Goal: Task Accomplishment & Management: Use online tool/utility

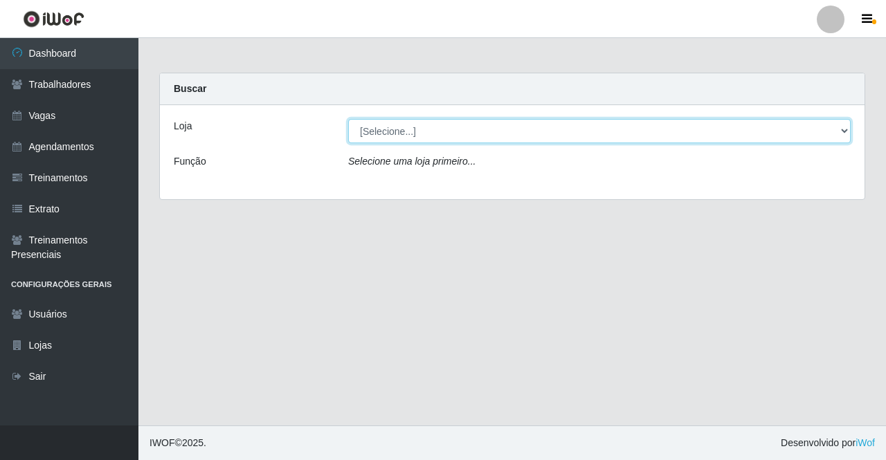
click at [450, 126] on select "[Selecione...] Famiglia Muccini - Ristorante [PERSON_NAME]" at bounding box center [599, 131] width 502 height 24
select select "267"
click at [348, 119] on select "[Selecione...] Famiglia Muccini - Ristorante [PERSON_NAME]" at bounding box center [599, 131] width 502 height 24
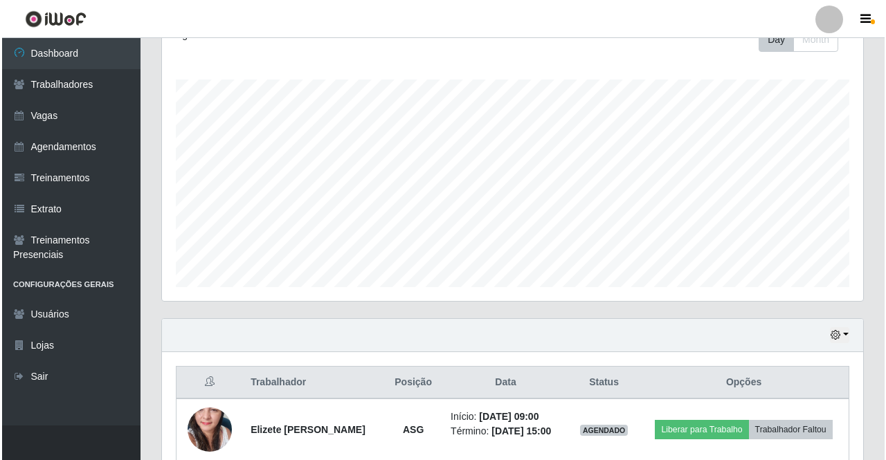
scroll to position [274, 0]
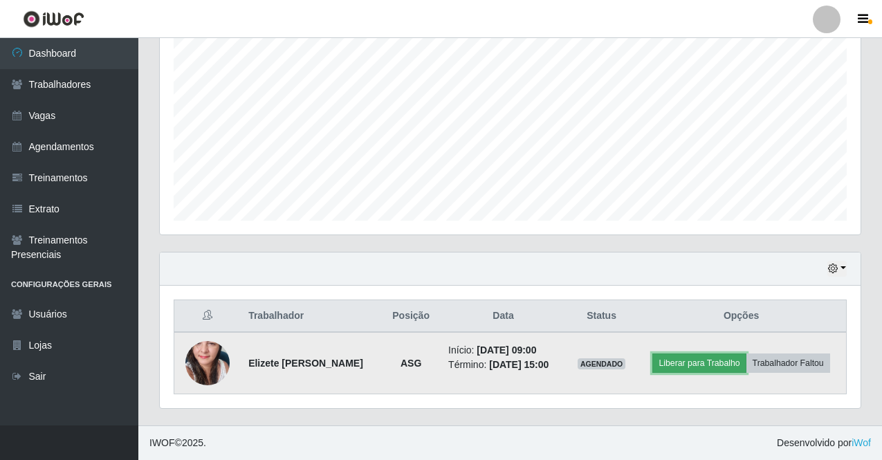
click at [694, 362] on button "Liberar para Trabalho" at bounding box center [698, 363] width 93 height 19
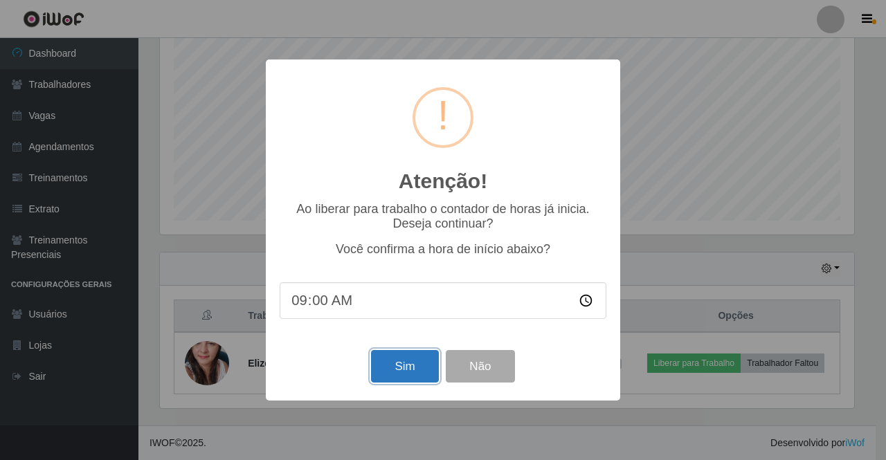
click at [419, 373] on button "Sim" at bounding box center [404, 366] width 67 height 33
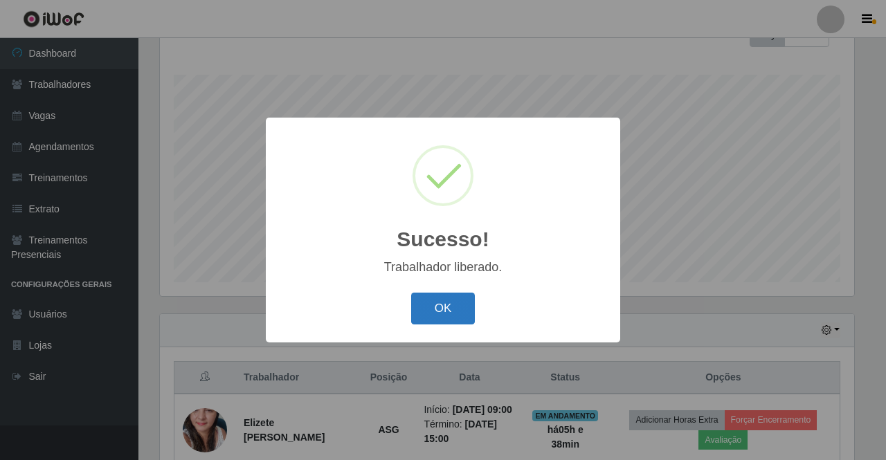
click at [432, 295] on button "OK" at bounding box center [443, 309] width 64 height 33
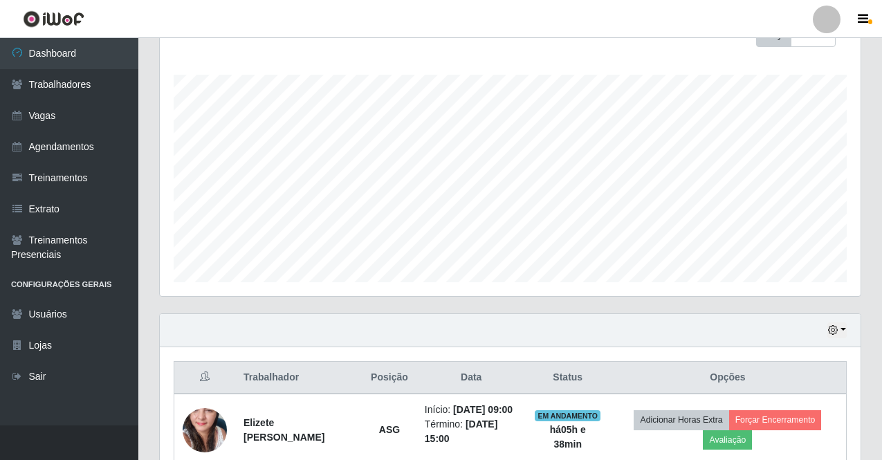
scroll to position [284, 0]
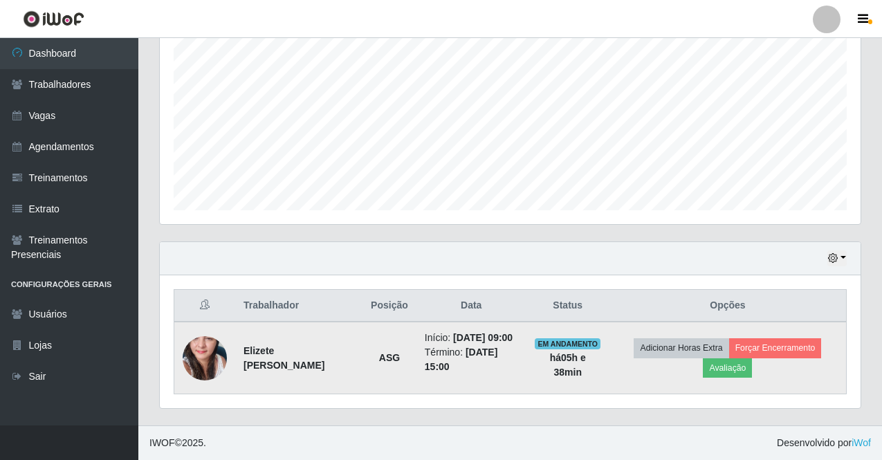
click at [192, 364] on img at bounding box center [205, 357] width 44 height 93
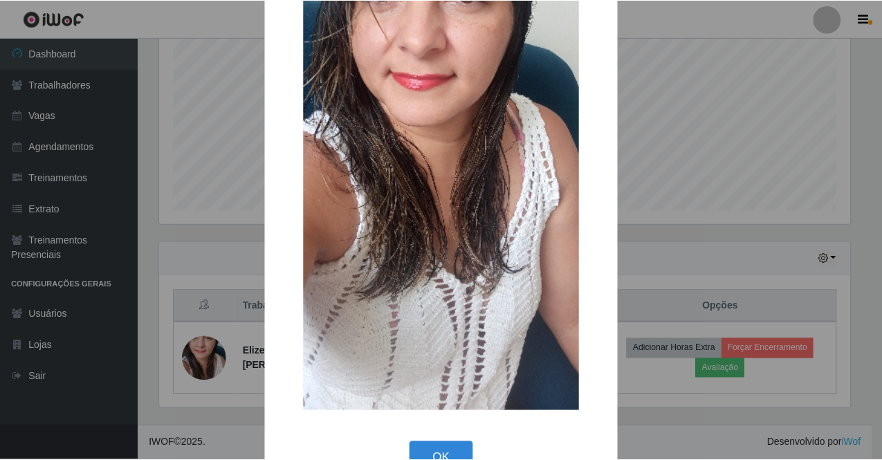
scroll to position [246, 0]
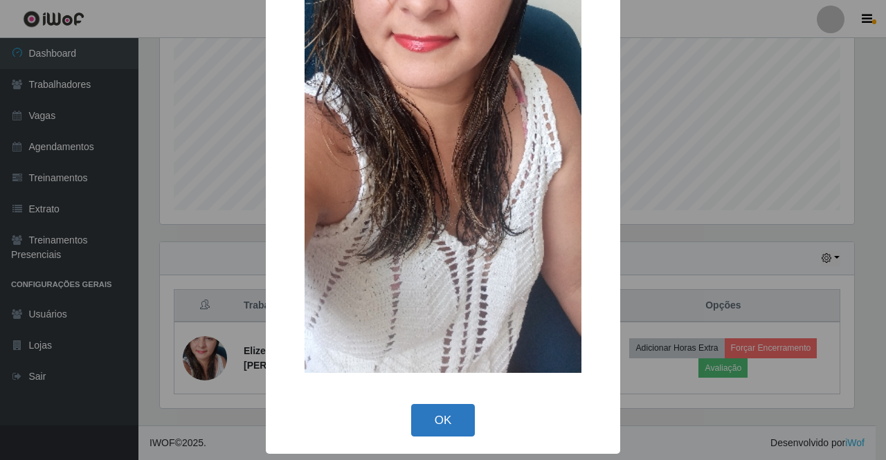
click at [453, 419] on button "OK" at bounding box center [443, 420] width 64 height 33
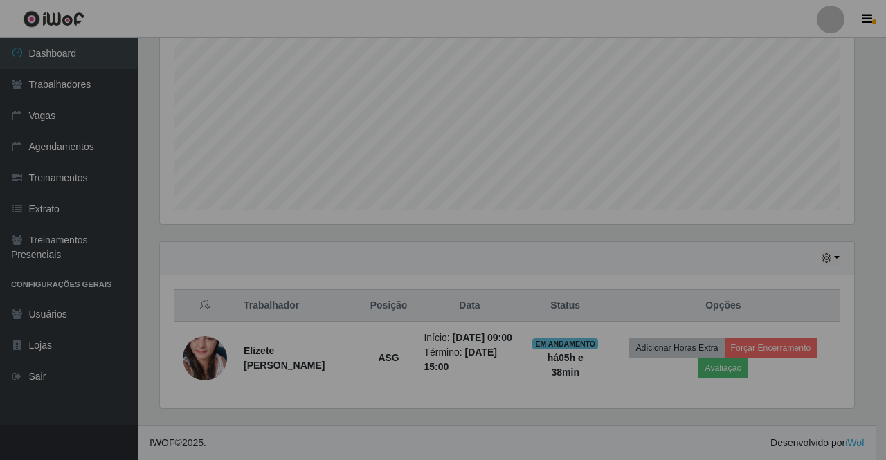
scroll to position [287, 701]
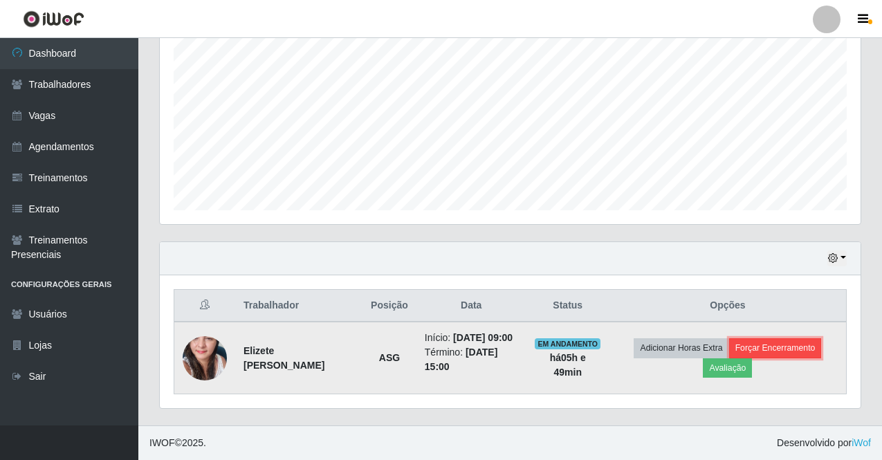
click at [745, 349] on button "Forçar Encerramento" at bounding box center [775, 347] width 93 height 19
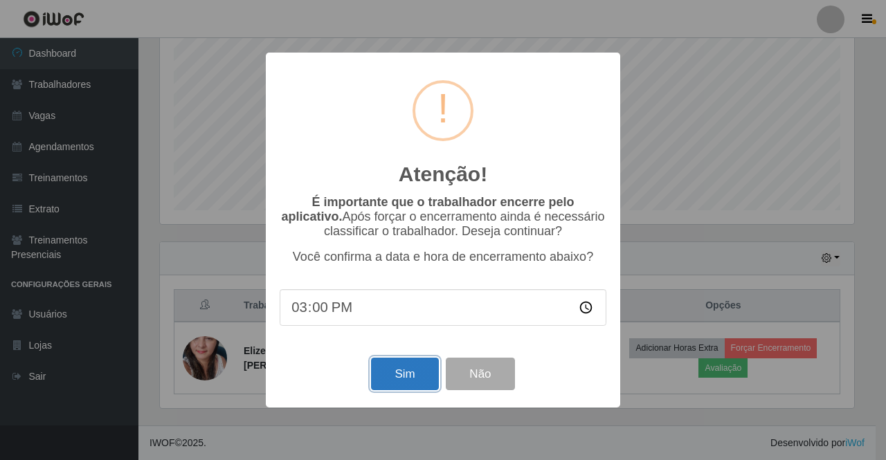
click at [403, 374] on button "Sim" at bounding box center [404, 374] width 67 height 33
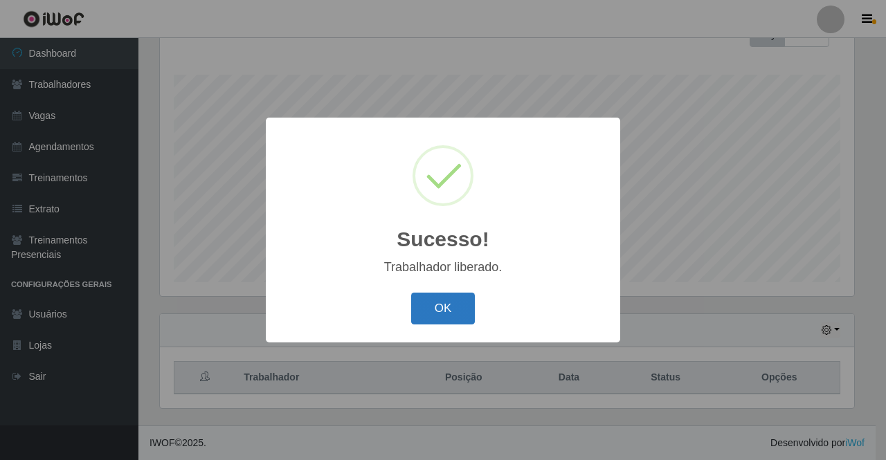
click at [468, 314] on button "OK" at bounding box center [443, 309] width 64 height 33
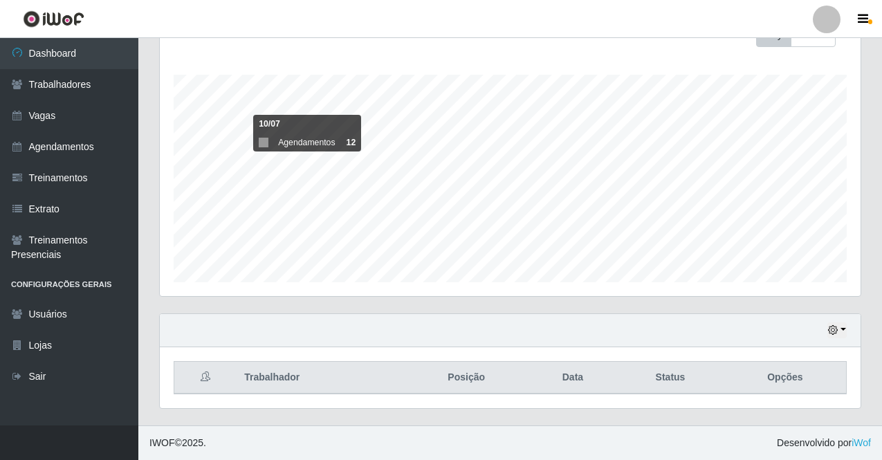
scroll to position [0, 0]
